Goal: Task Accomplishment & Management: Complete application form

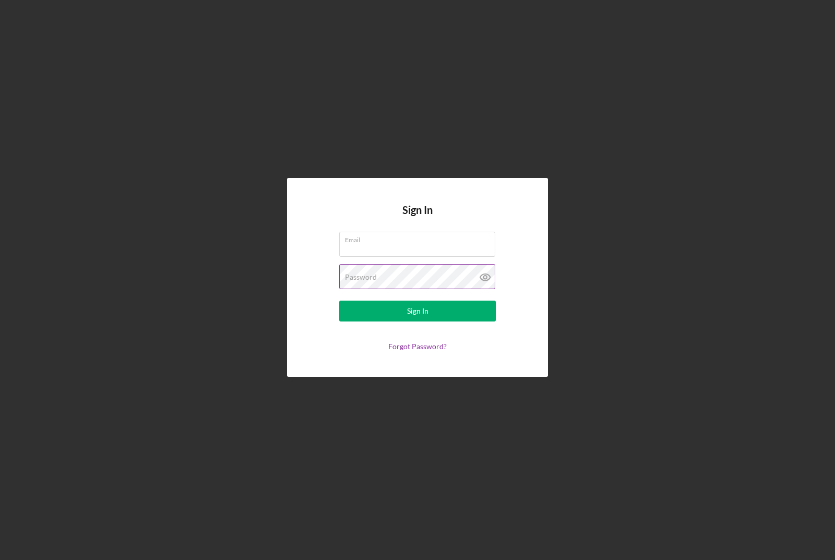
type input "[EMAIL_ADDRESS][DOMAIN_NAME]"
click at [414, 310] on div "Sign In" at bounding box center [417, 311] width 21 height 21
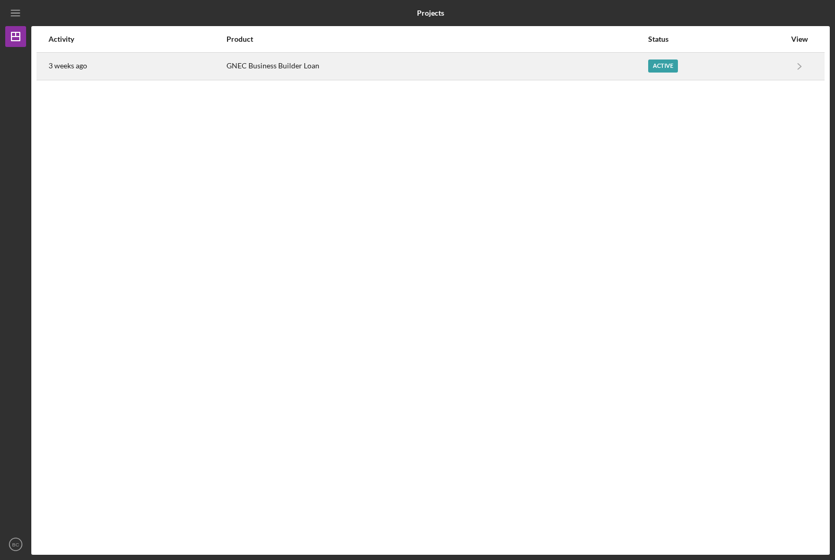
click at [664, 65] on div "Active" at bounding box center [663, 66] width 30 height 13
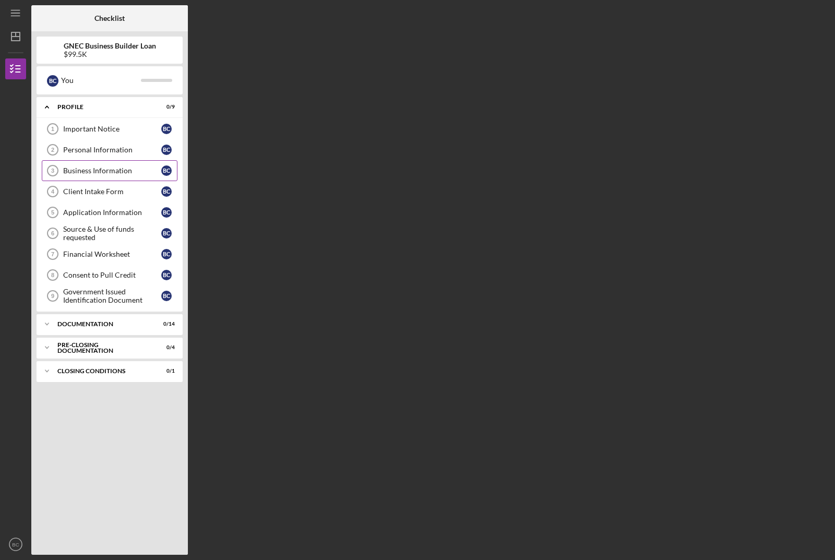
click at [78, 170] on div "Business Information" at bounding box center [112, 171] width 98 height 8
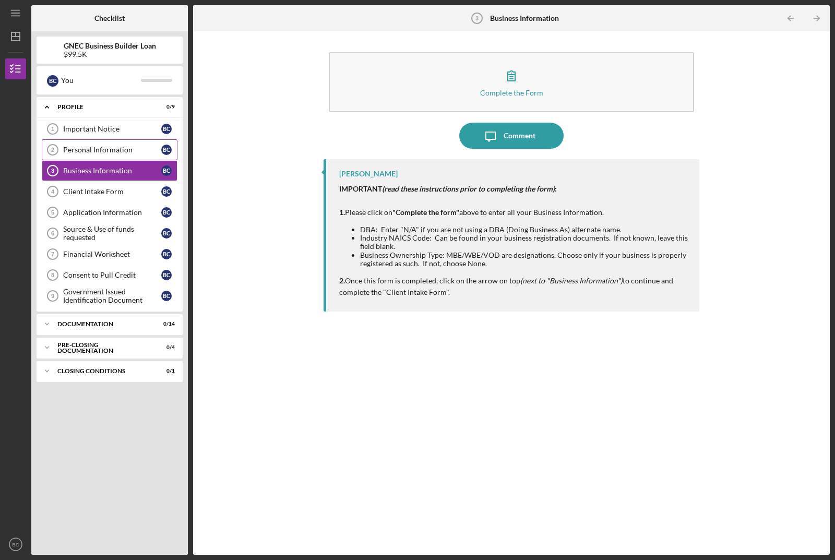
click at [81, 147] on div "Personal Information" at bounding box center [112, 150] width 98 height 8
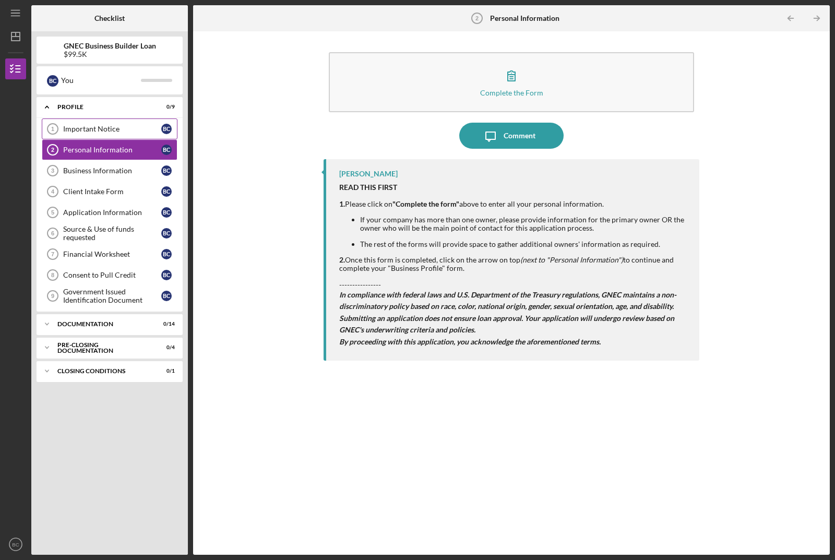
click at [85, 124] on link "Important Notice 1 Important Notice B C" at bounding box center [110, 129] width 136 height 21
